Goal: Task Accomplishment & Management: Complete application form

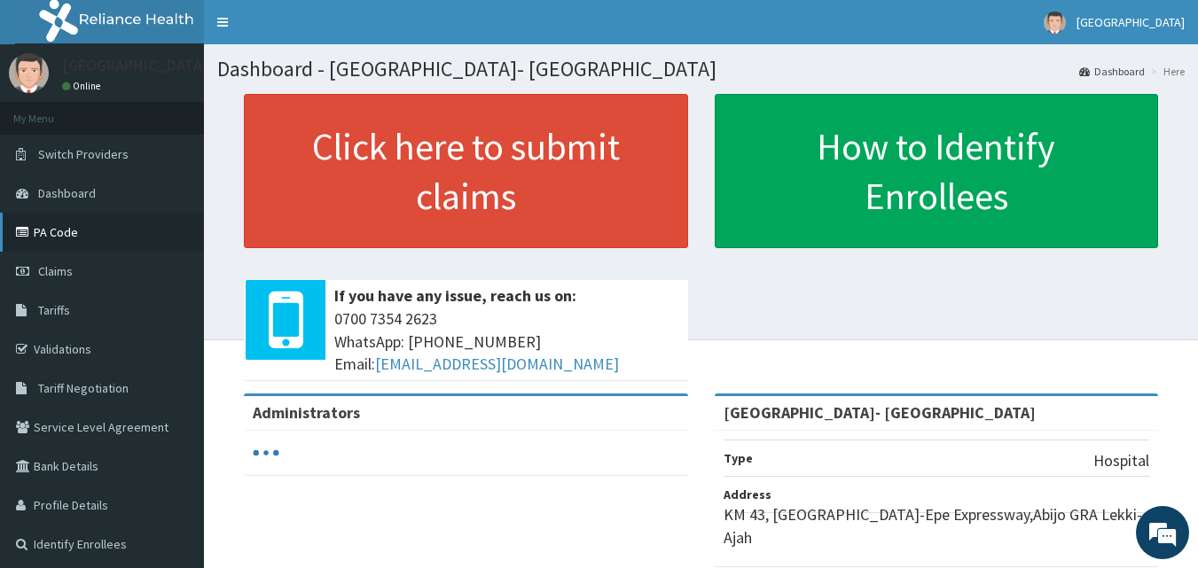
click at [94, 240] on link "PA Code" at bounding box center [102, 232] width 204 height 39
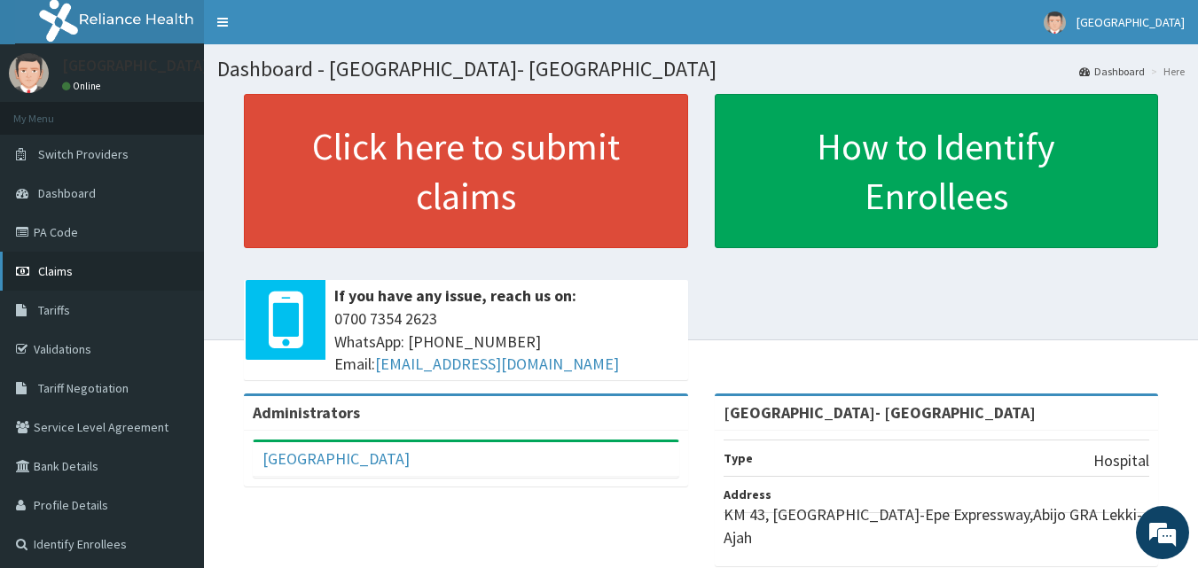
click at [124, 267] on link "Claims" at bounding box center [102, 271] width 204 height 39
click at [76, 219] on link "PA Code" at bounding box center [102, 232] width 204 height 39
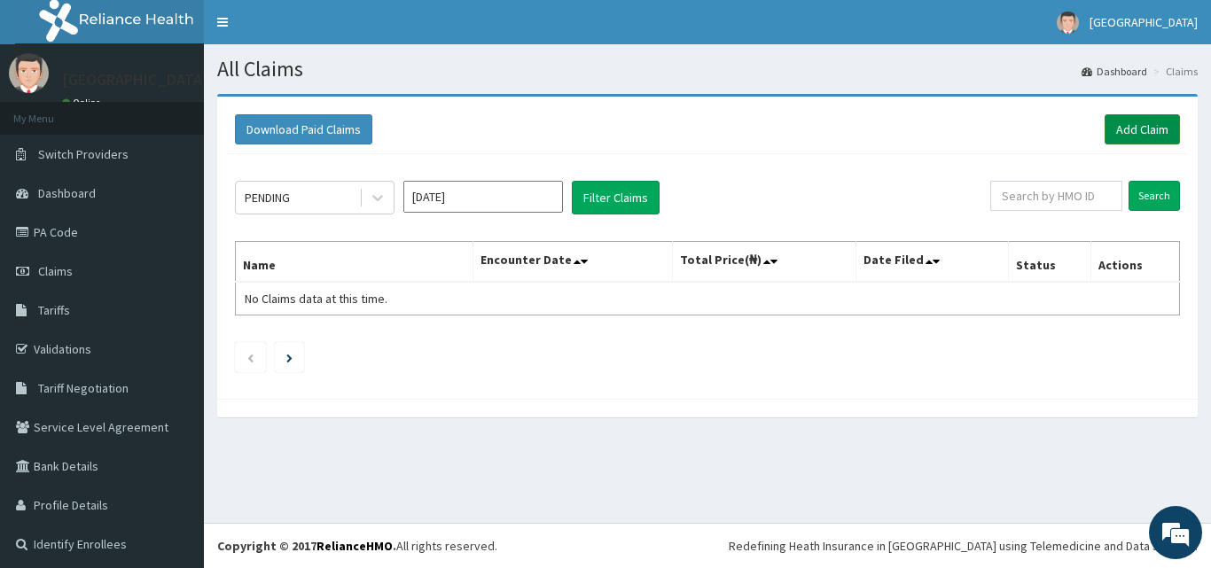
click at [1123, 123] on link "Add Claim" at bounding box center [1142, 129] width 75 height 30
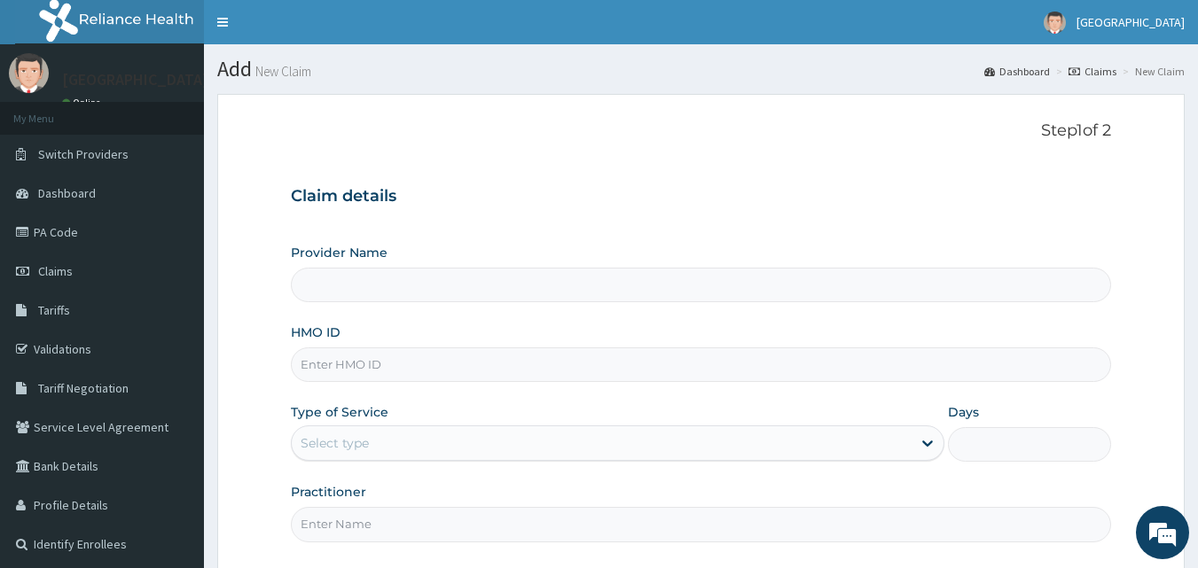
type input "[GEOGRAPHIC_DATA]- [GEOGRAPHIC_DATA]"
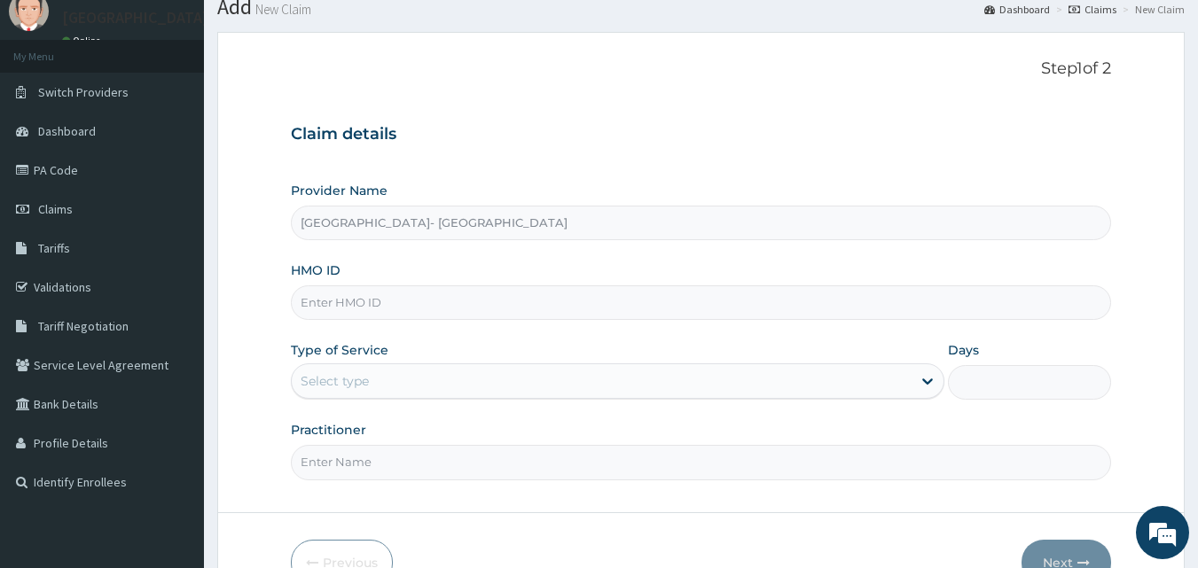
scroll to position [89, 0]
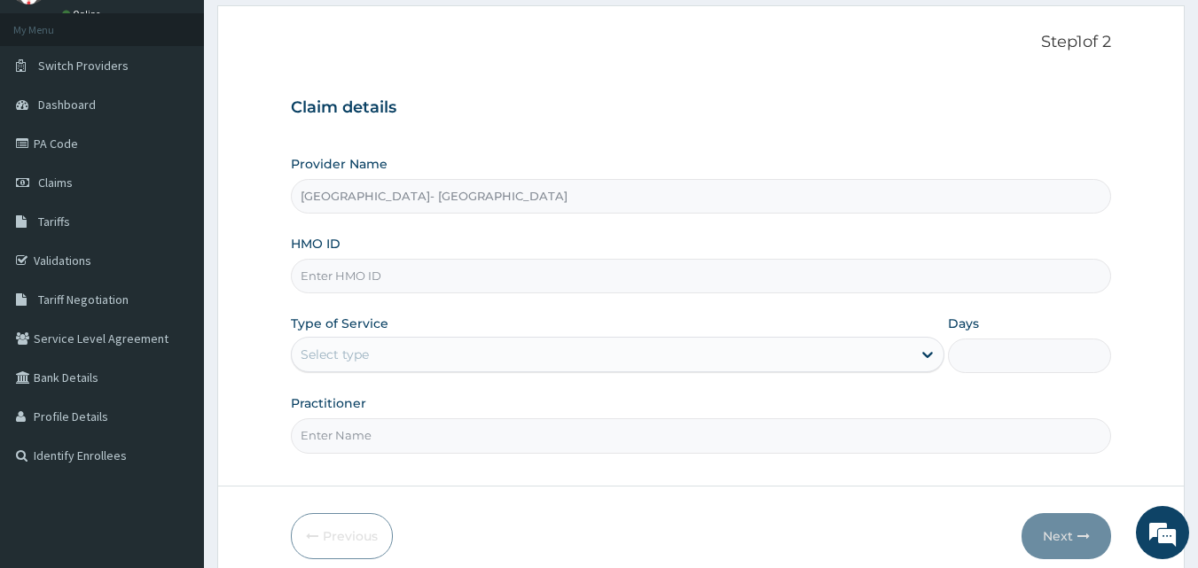
click at [465, 275] on input "HMO ID" at bounding box center [701, 276] width 821 height 35
paste input "sfa/10093/a"
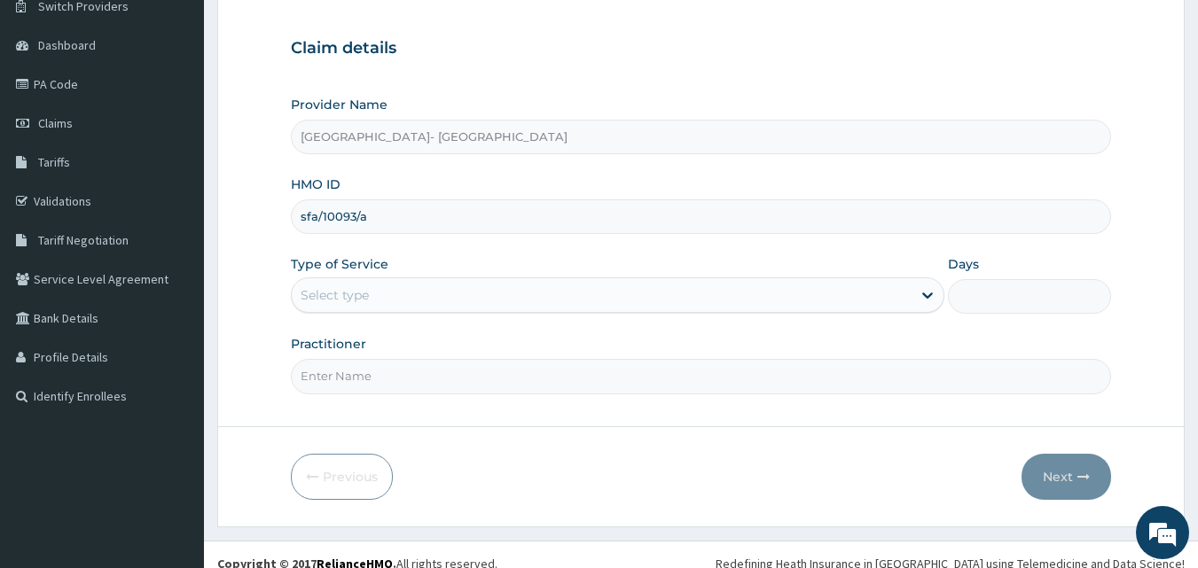
scroll to position [166, 0]
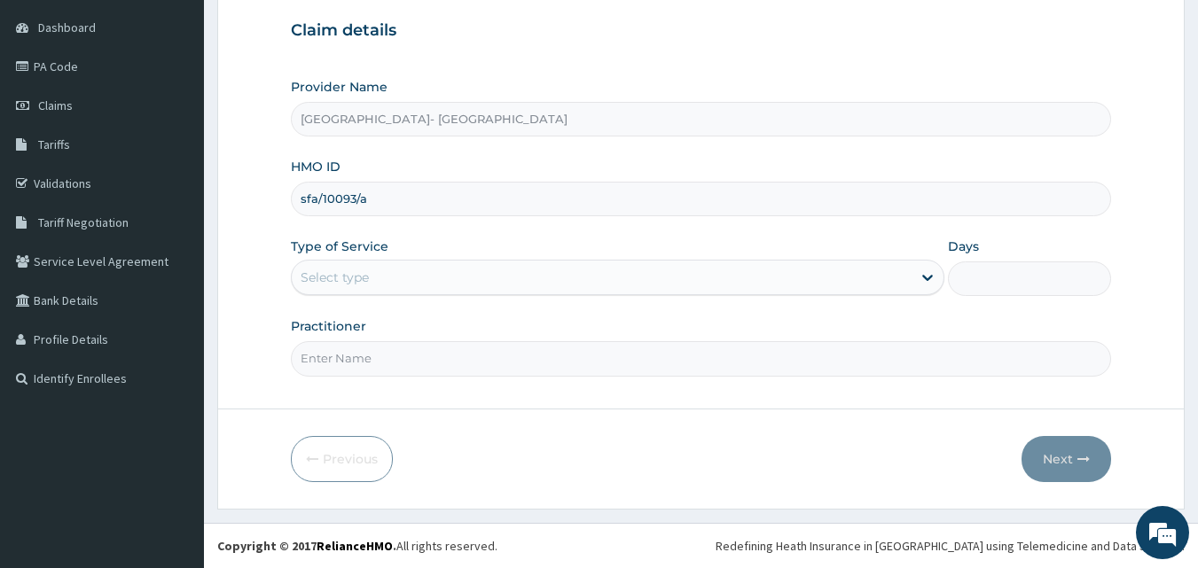
type input "sfa/10093/a"
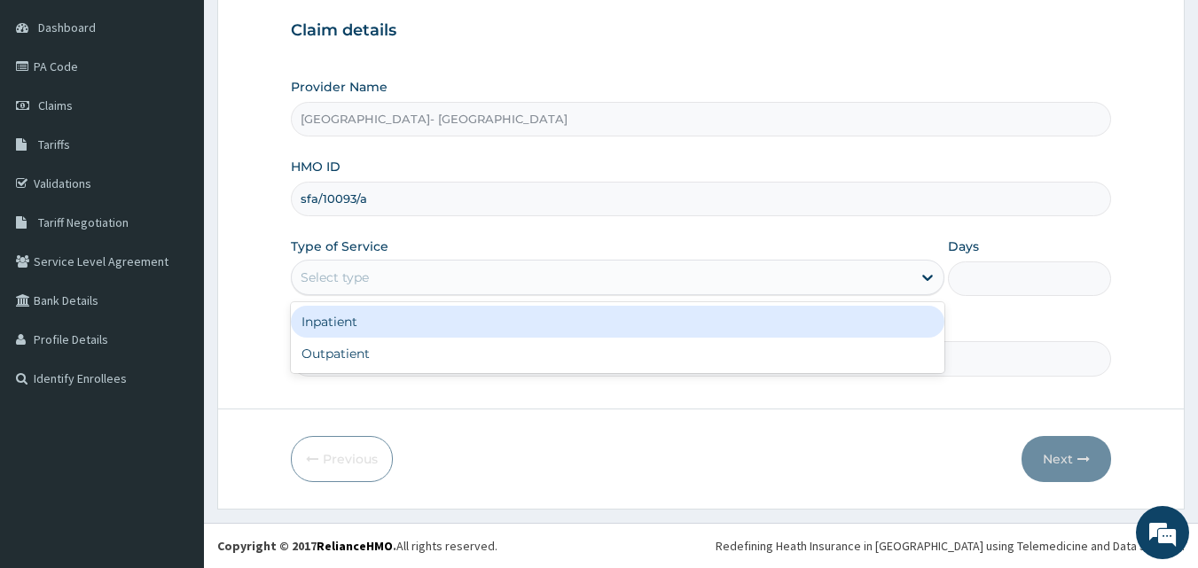
click at [518, 280] on div "Select type" at bounding box center [602, 277] width 620 height 28
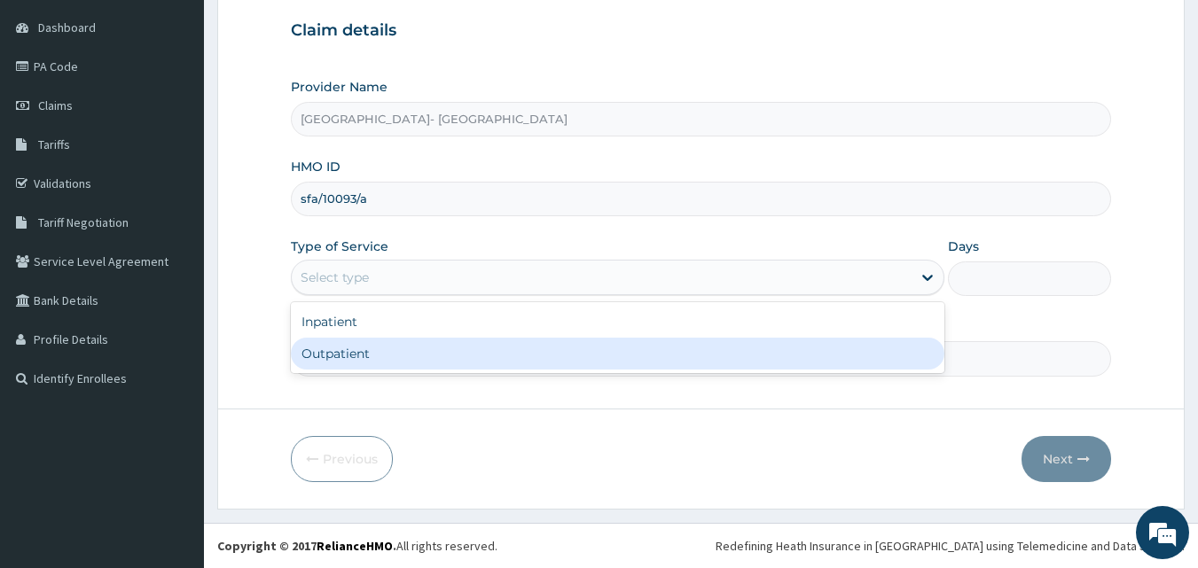
scroll to position [0, 0]
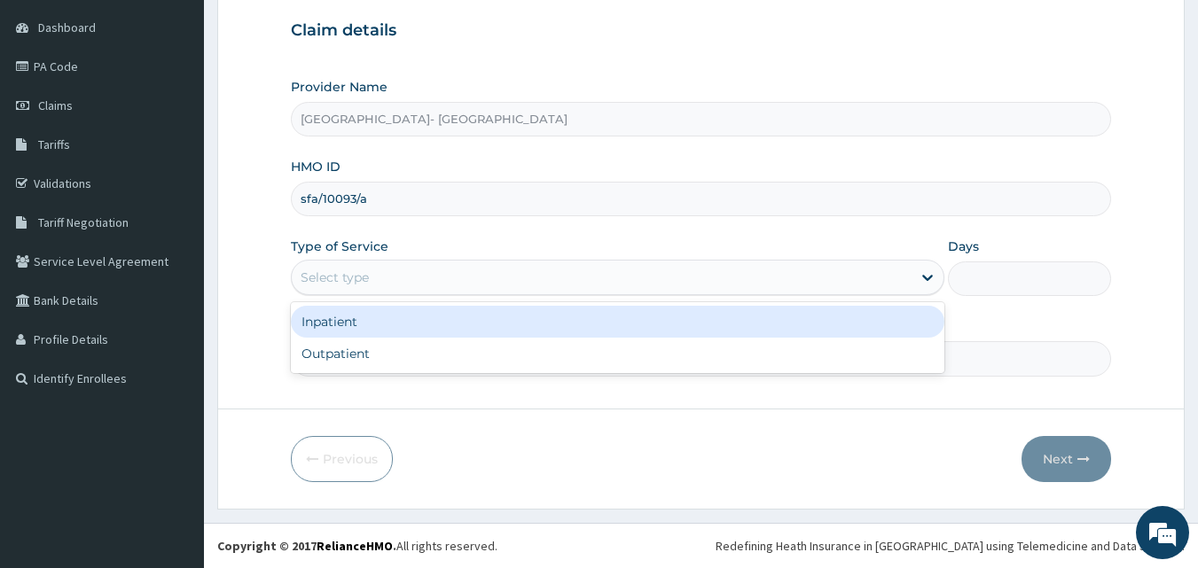
click at [509, 326] on div "Inpatient" at bounding box center [617, 322] width 653 height 32
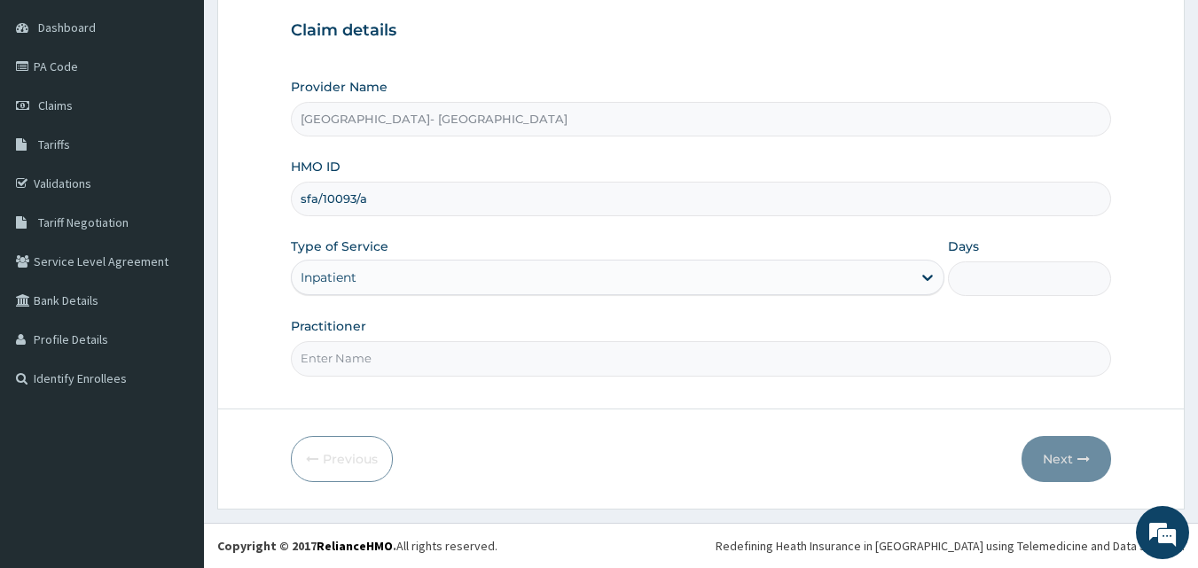
click at [986, 287] on input "Days" at bounding box center [1029, 279] width 163 height 35
type input "3"
click at [668, 349] on input "Practitioner" at bounding box center [701, 358] width 821 height 35
click at [486, 355] on input "Practitioner" at bounding box center [701, 358] width 821 height 35
type input "[PERSON_NAME]"
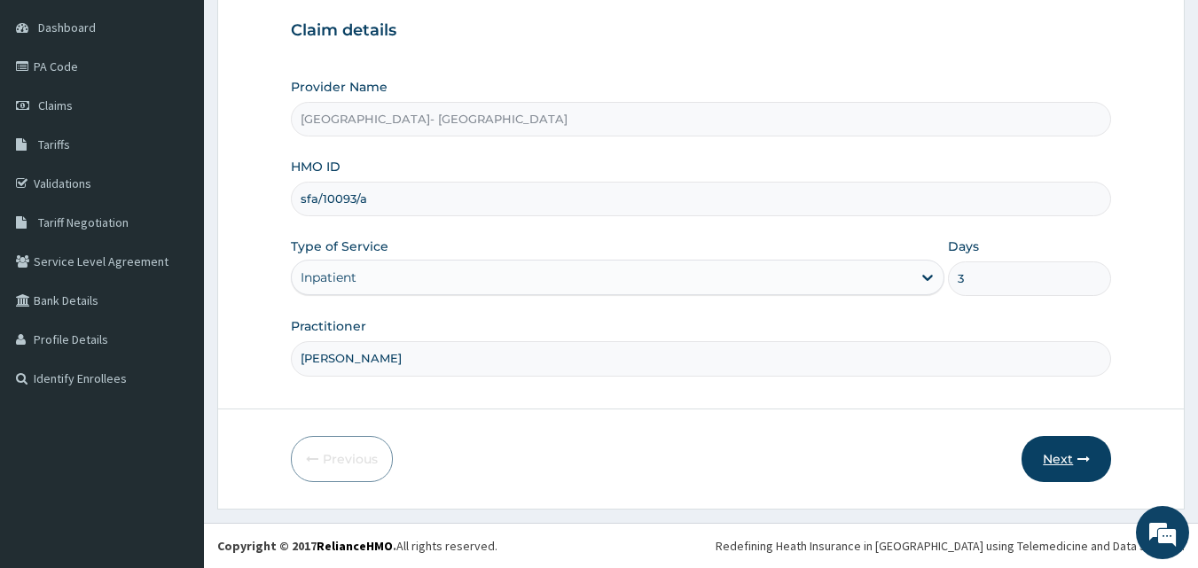
click at [1037, 445] on button "Next" at bounding box center [1066, 459] width 90 height 46
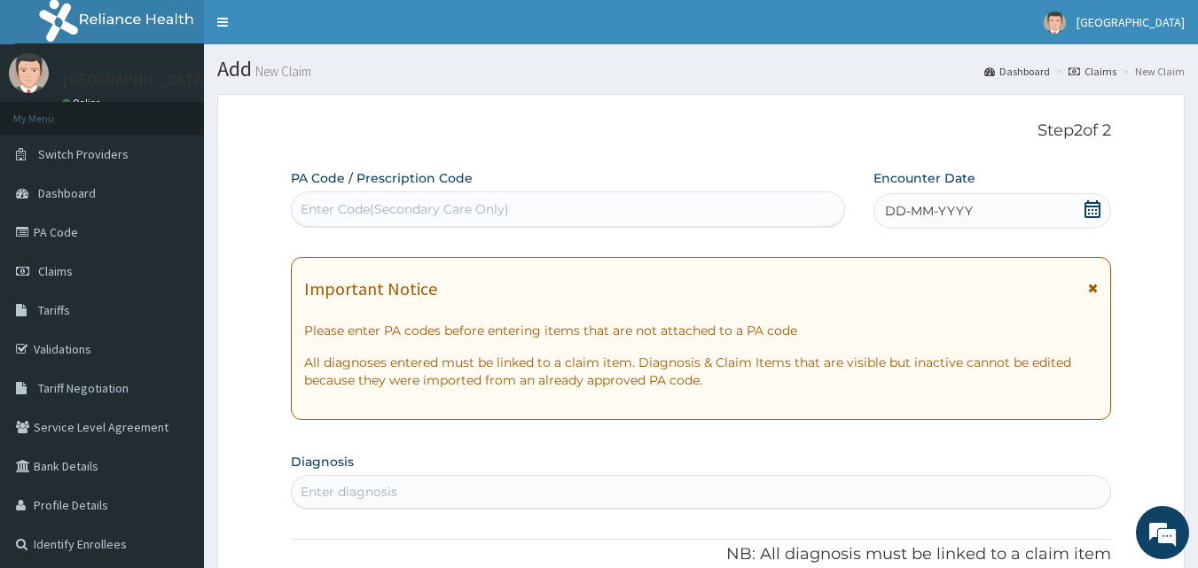
click at [497, 204] on div "Enter Code(Secondary Care Only)" at bounding box center [405, 209] width 208 height 18
drag, startPoint x: 497, startPoint y: 204, endPoint x: 464, endPoint y: 223, distance: 38.9
click at [464, 223] on div "Enter Code(Secondary Care Only)" at bounding box center [568, 209] width 553 height 28
click at [464, 202] on div "Enter Code(Secondary Care Only)" at bounding box center [405, 209] width 208 height 18
paste input "PA/9F0A0F"
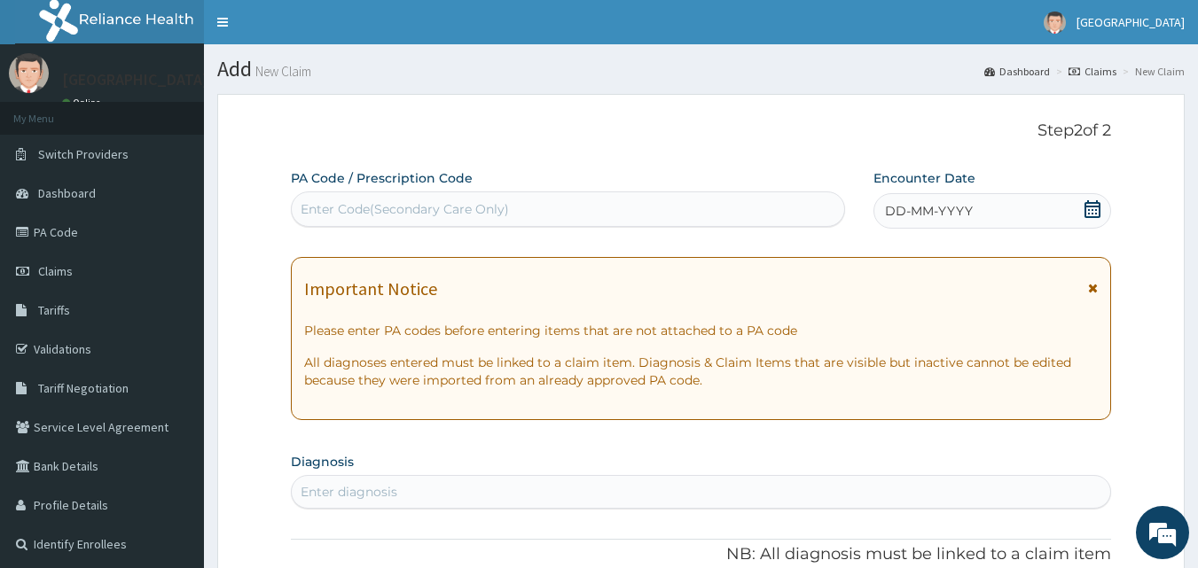
type input "PA/9F0A0F"
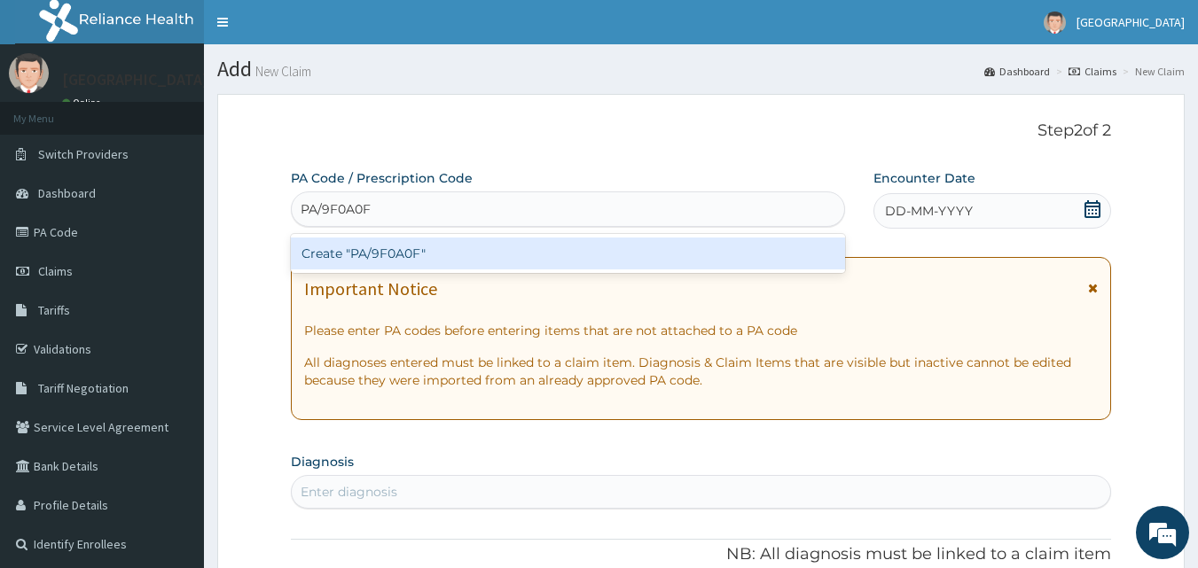
click at [496, 256] on div "Create "PA/9F0A0F"" at bounding box center [568, 254] width 555 height 32
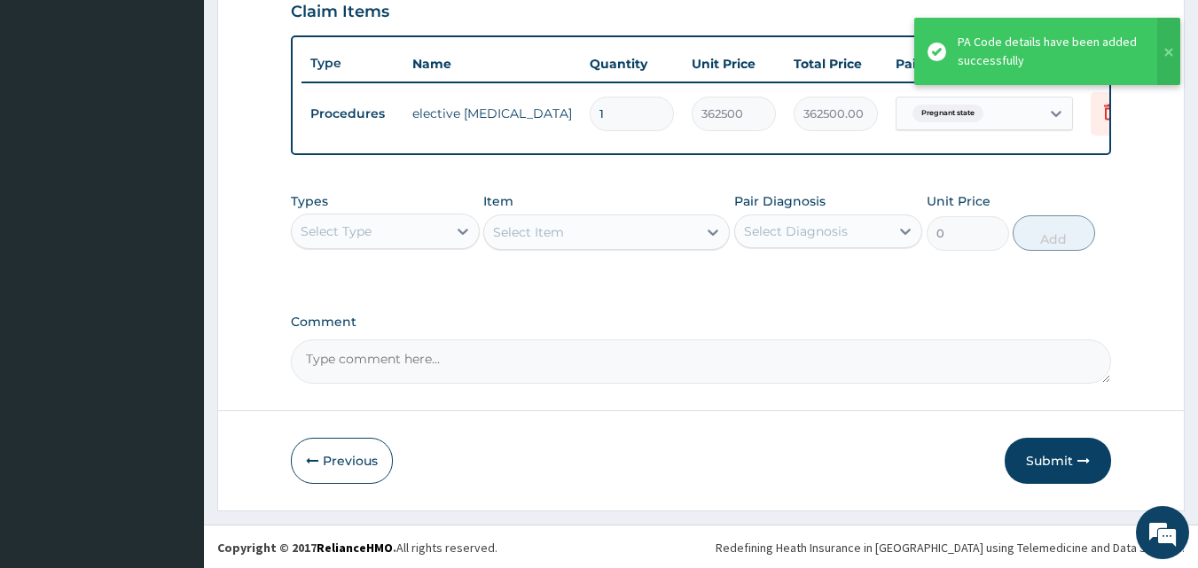
scroll to position [631, 0]
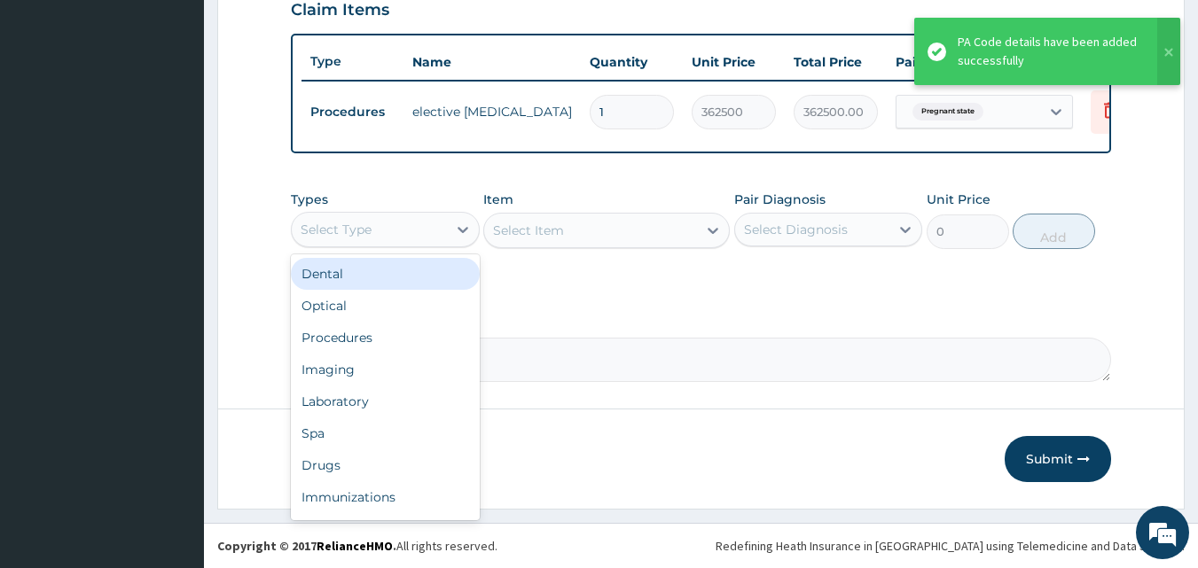
click at [403, 244] on div "Select Type" at bounding box center [369, 229] width 155 height 28
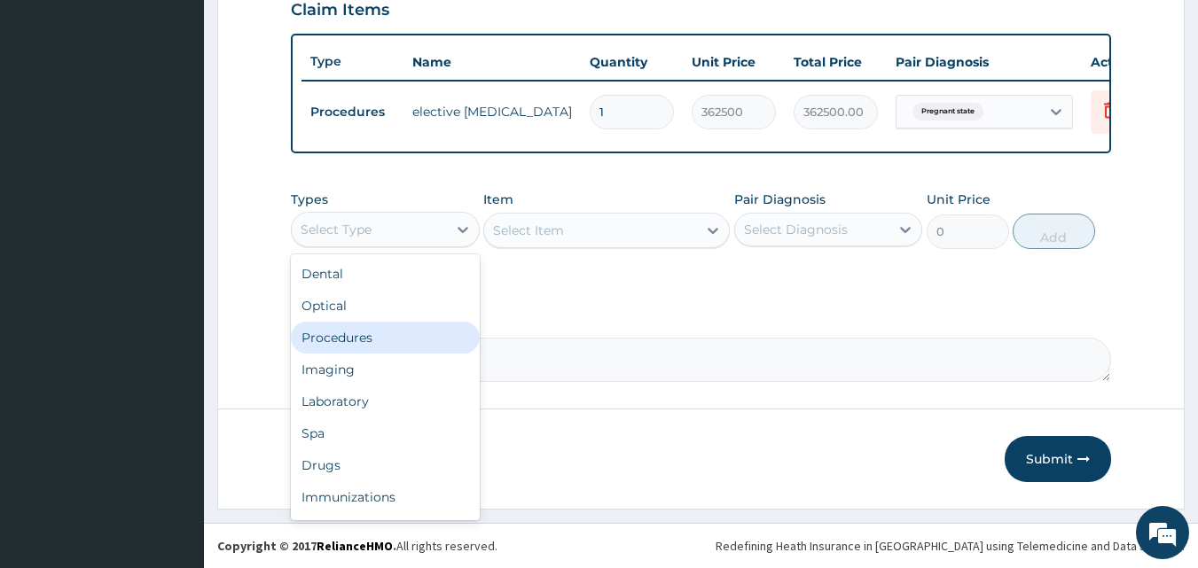
click at [422, 340] on div "Procedures" at bounding box center [385, 338] width 189 height 32
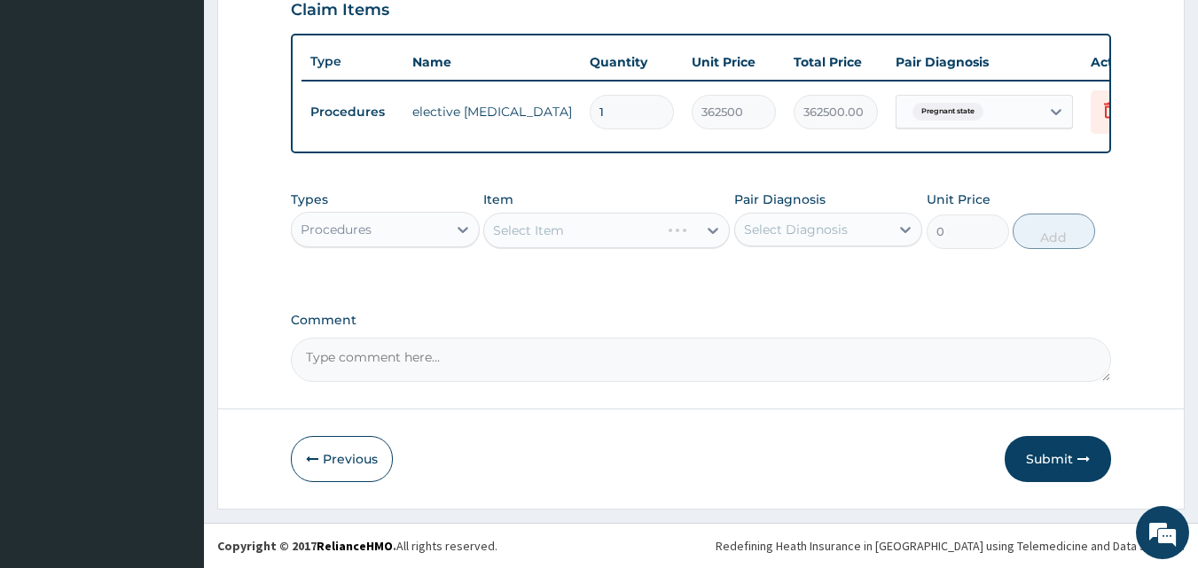
click at [786, 238] on div "Select Diagnosis" at bounding box center [796, 230] width 104 height 18
click at [783, 280] on label "Pregnant state" at bounding box center [811, 273] width 97 height 18
checkbox input "true"
click at [641, 285] on div "Types Procedures Item Select Item Pair Diagnosis Pregnant state Unit Price 0 Add" at bounding box center [701, 233] width 821 height 103
click at [714, 234] on icon at bounding box center [712, 231] width 11 height 6
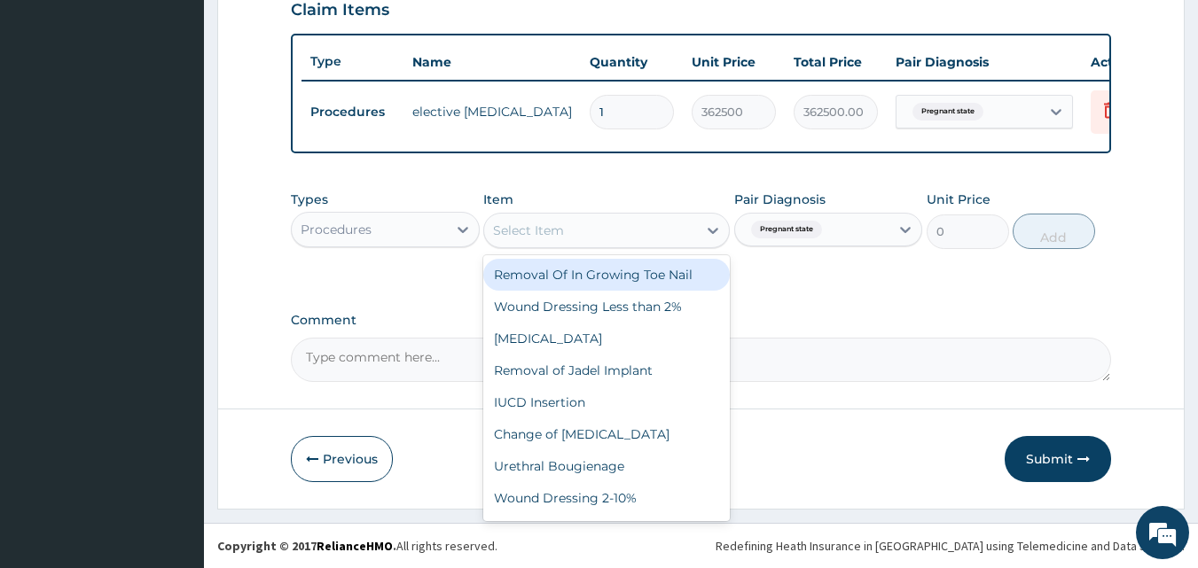
click at [609, 238] on div "Select Item" at bounding box center [590, 230] width 213 height 28
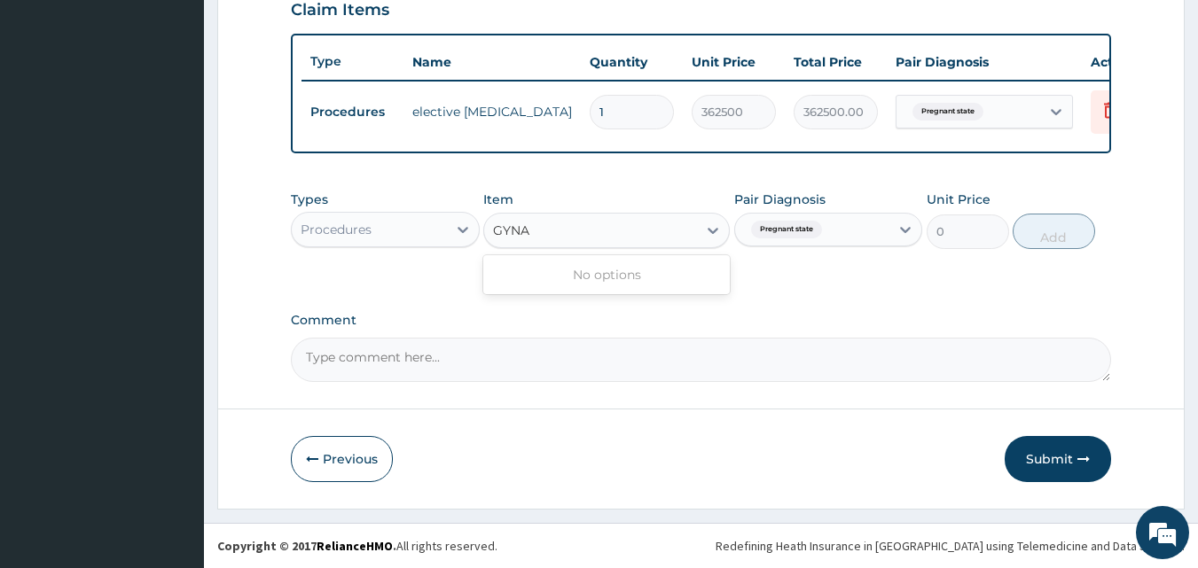
type input "GYN"
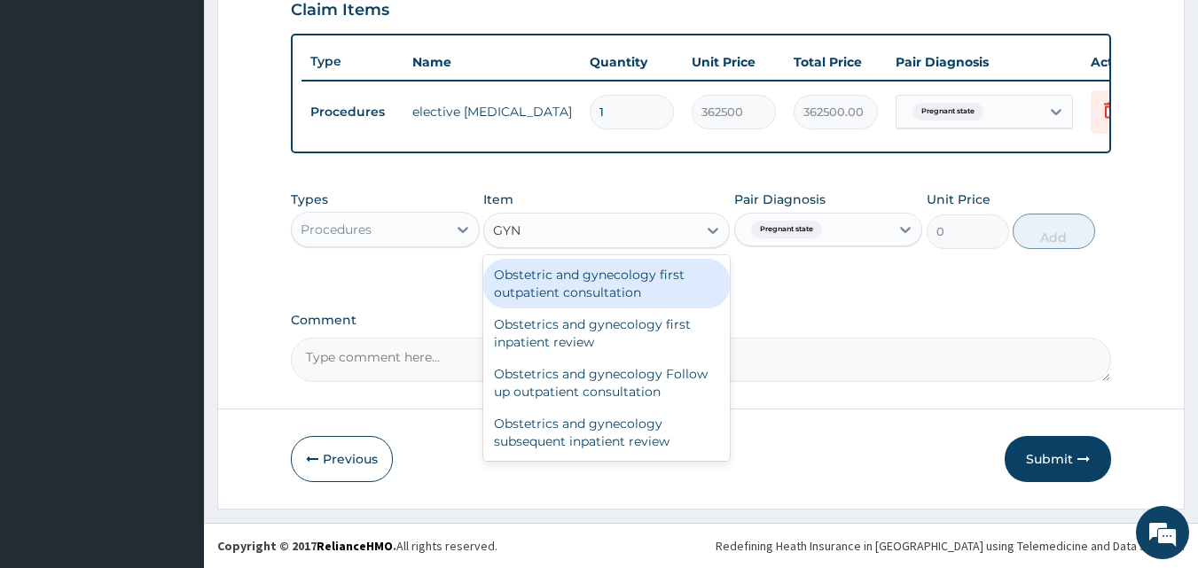
click at [638, 291] on div "Obstetric and gynecology first outpatient consultation" at bounding box center [606, 284] width 246 height 50
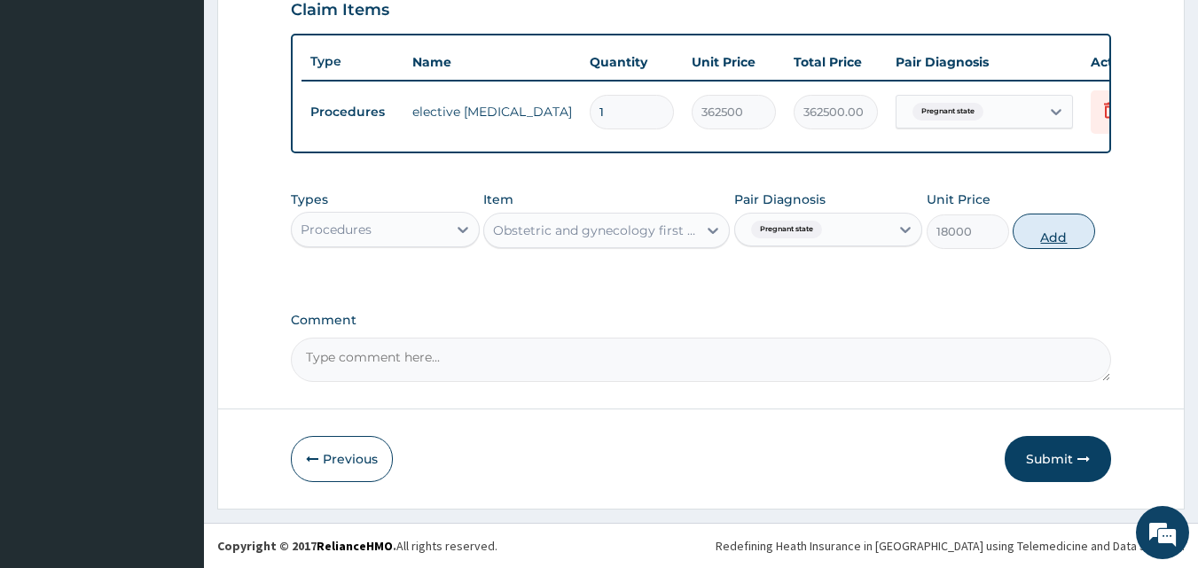
click at [1042, 249] on button "Add" at bounding box center [1053, 231] width 82 height 35
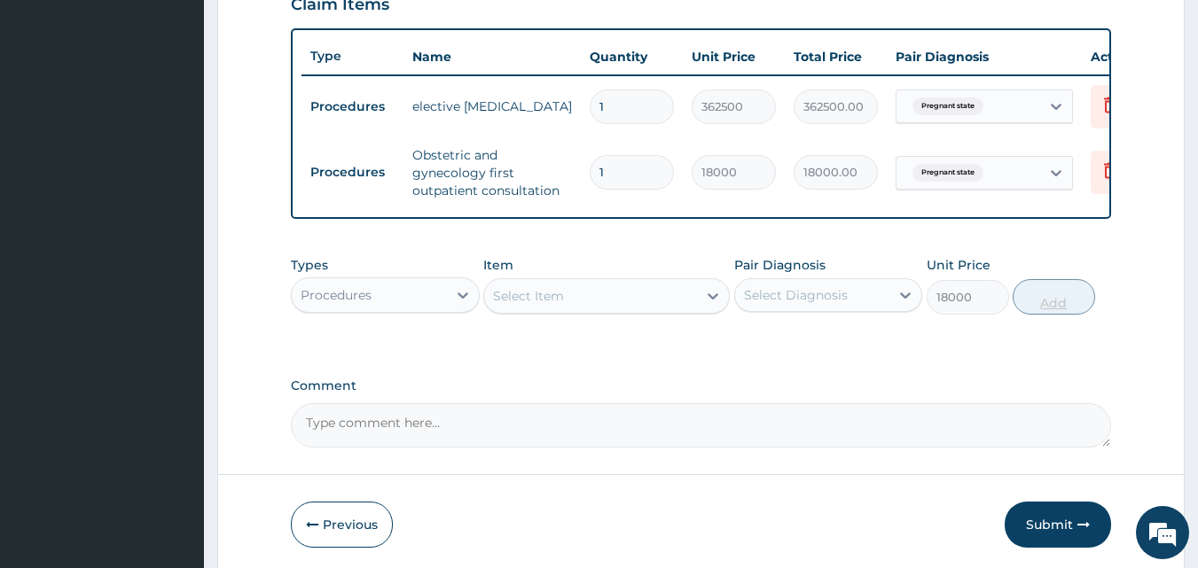
type input "0"
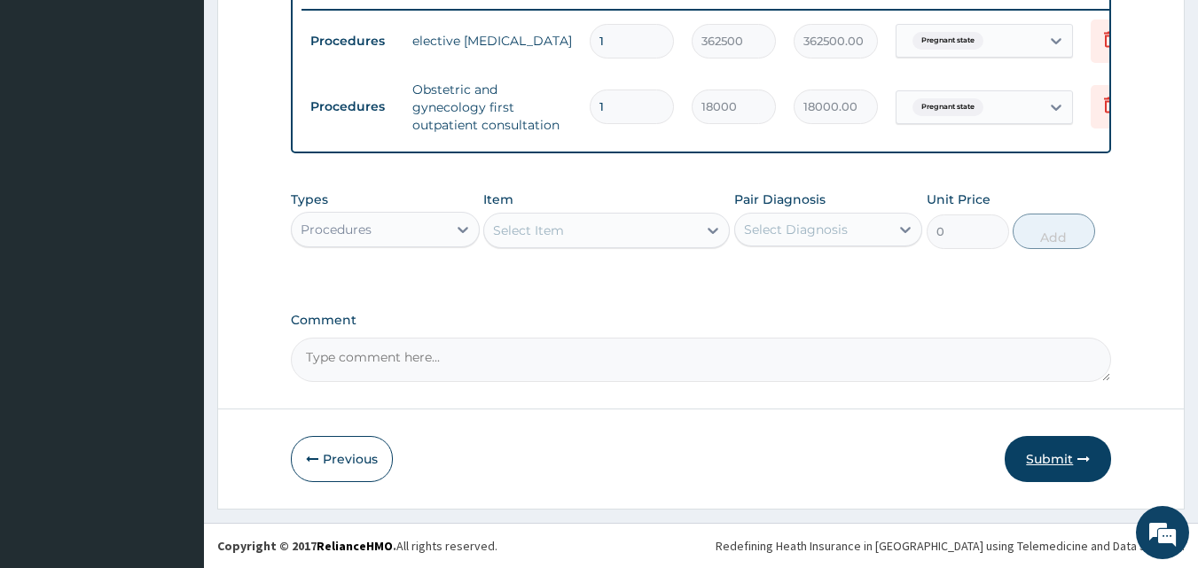
click at [1054, 457] on button "Submit" at bounding box center [1057, 459] width 106 height 46
